Goal: Task Accomplishment & Management: Complete application form

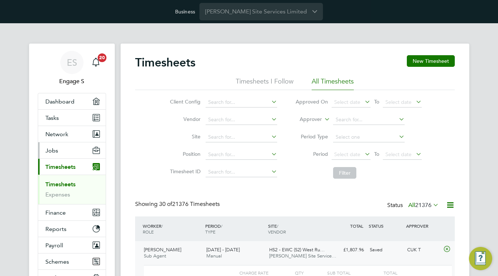
click at [69, 150] on button "Jobs" at bounding box center [72, 151] width 68 height 16
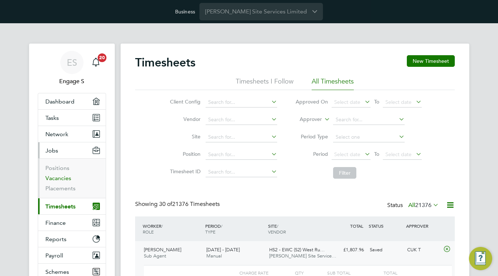
click at [63, 180] on link "Vacancies" at bounding box center [58, 178] width 26 height 7
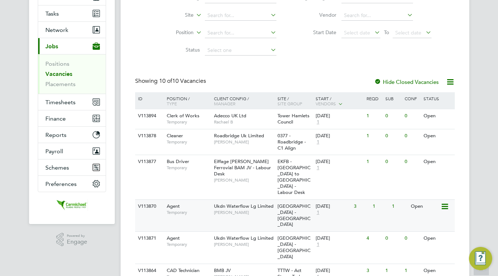
click at [200, 200] on div "Agent Temporary" at bounding box center [186, 209] width 51 height 19
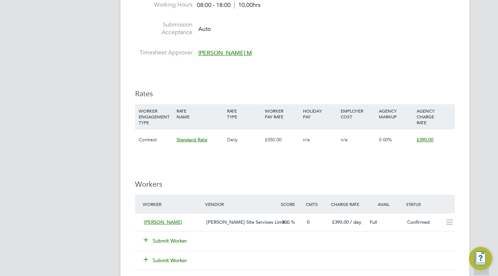
scroll to position [405, 0]
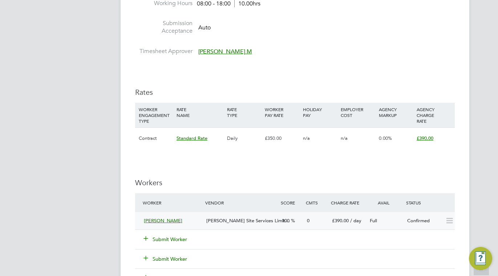
click at [195, 215] on div "Hamid A" at bounding box center [172, 221] width 63 height 12
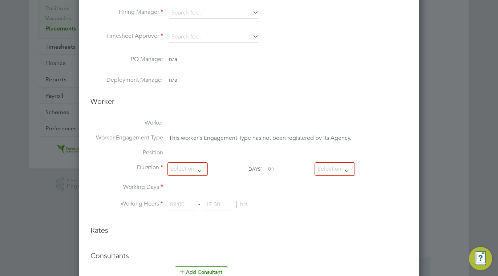
type input "[PERSON_NAME]"
type input "Vijesh M"
type input "[DATE]"
type input "01 Sep 2024"
type input "08:00"
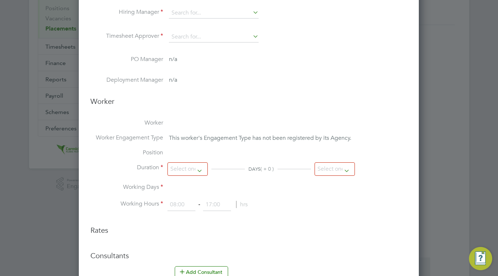
type input "18:00"
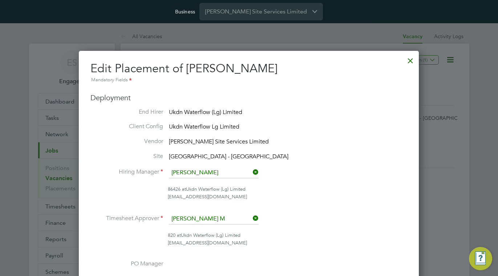
click at [408, 63] on div at bounding box center [410, 58] width 13 height 13
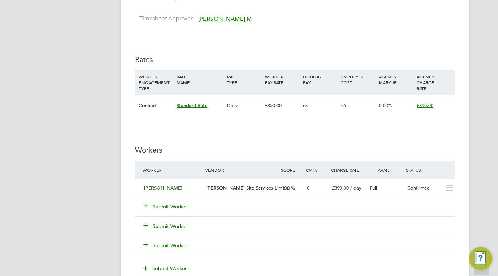
click at [186, 205] on button "Submit Worker" at bounding box center [166, 206] width 44 height 7
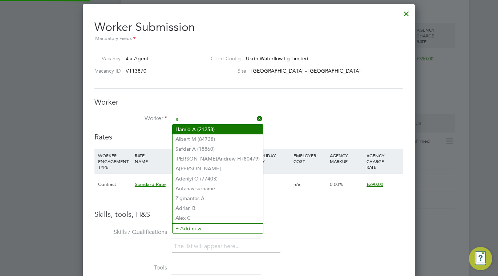
click at [216, 131] on li "H a mid A (21258)" at bounding box center [218, 130] width 91 height 10
type input "Hamid A (21258)"
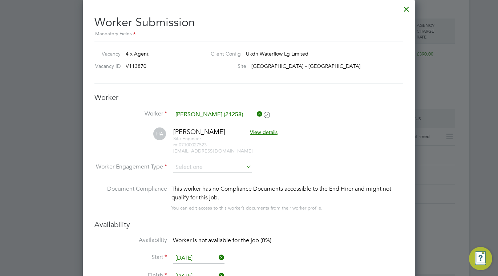
scroll to position [379, 0]
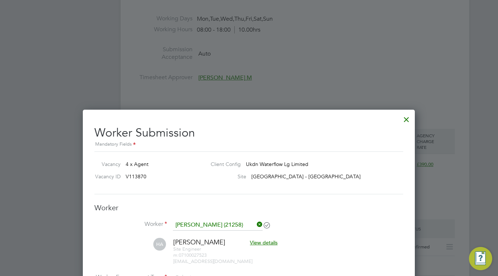
click at [407, 116] on div at bounding box center [406, 117] width 13 height 13
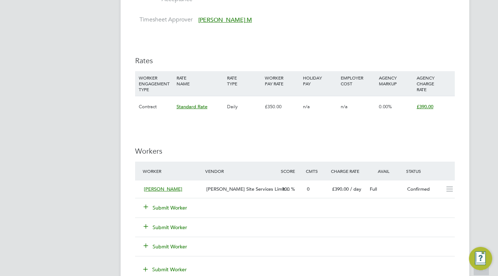
scroll to position [438, 0]
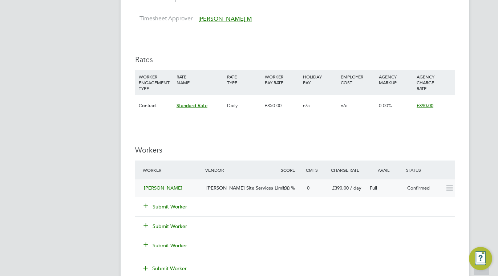
click at [217, 188] on span "Carmichael Site Services Limit…" at bounding box center [248, 188] width 84 height 6
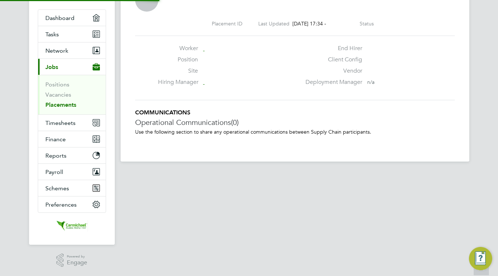
scroll to position [4, 4]
